Goal: Check status: Check status

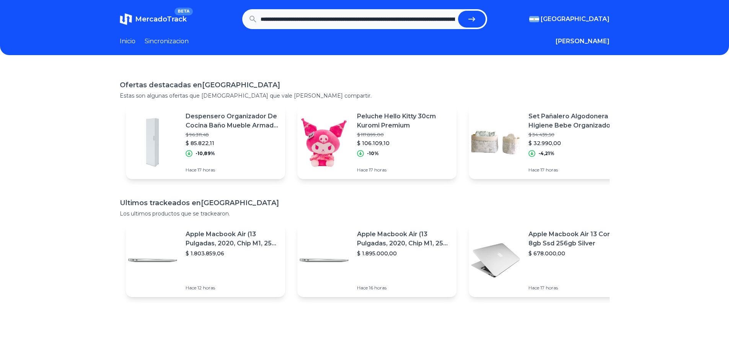
scroll to position [0, 235]
click at [470, 21] on icon "submit" at bounding box center [471, 19] width 9 height 9
type input "**********"
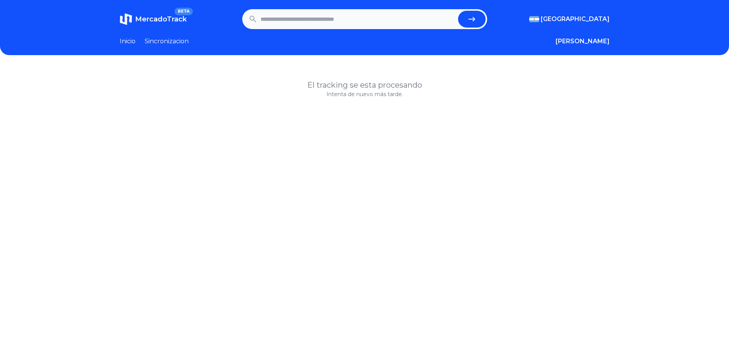
click at [400, 23] on input "text" at bounding box center [358, 19] width 194 height 17
type input "*******"
click at [458, 11] on button "submit" at bounding box center [472, 19] width 28 height 17
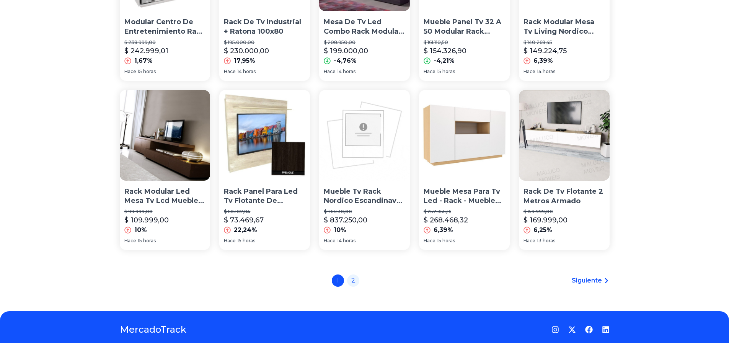
scroll to position [524, 0]
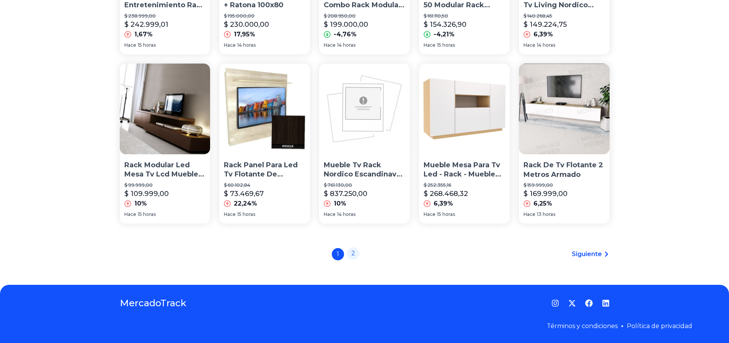
click at [357, 254] on link "2" at bounding box center [353, 253] width 12 height 12
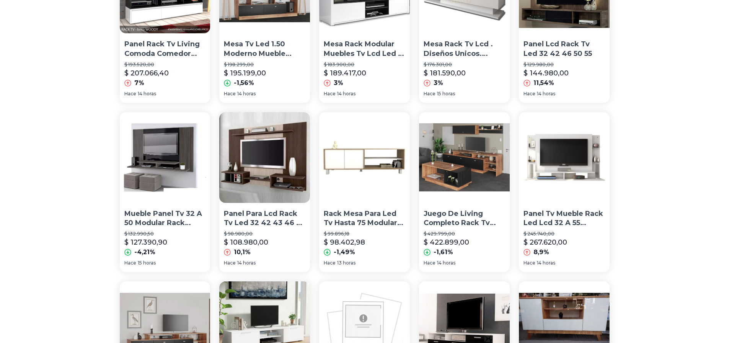
scroll to position [191, 0]
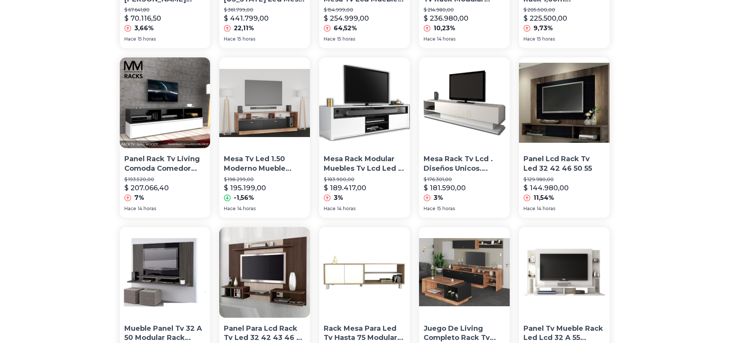
click at [262, 156] on p "Mesa Tv Led 1.50 Moderno Mueble Rack Lcd Modular Melamina" at bounding box center [265, 163] width 82 height 19
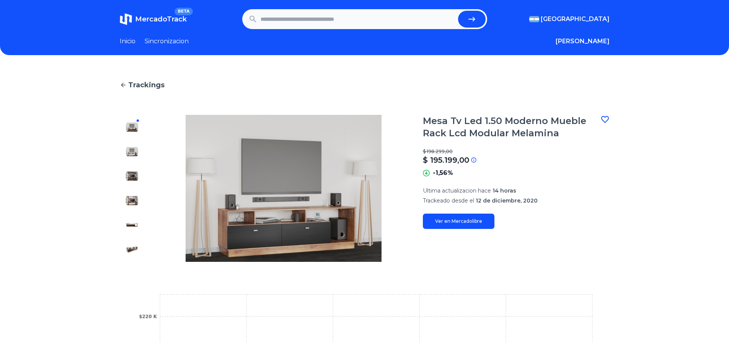
click at [135, 151] on img at bounding box center [132, 151] width 12 height 12
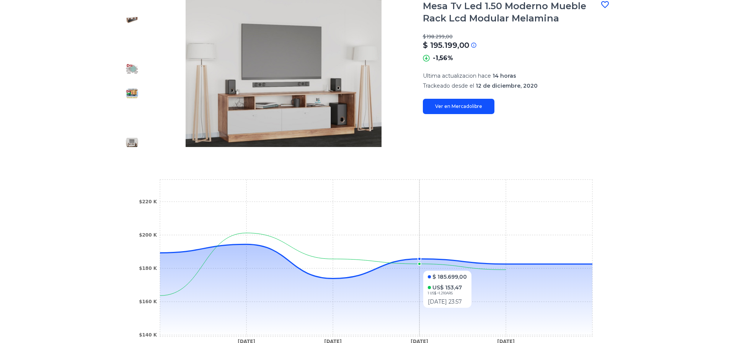
scroll to position [77, 0]
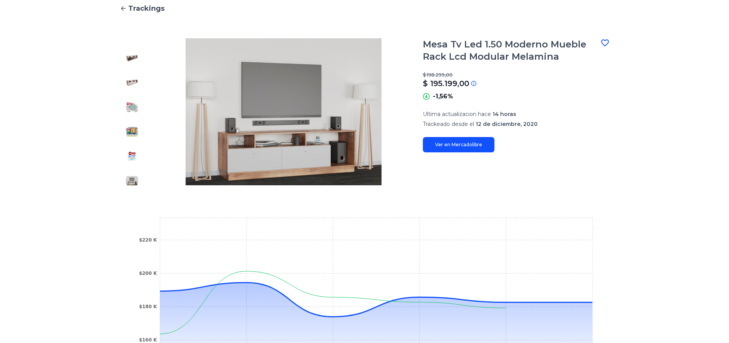
click at [135, 82] on img at bounding box center [132, 83] width 12 height 12
